Goal: Use online tool/utility: Utilize a website feature to perform a specific function

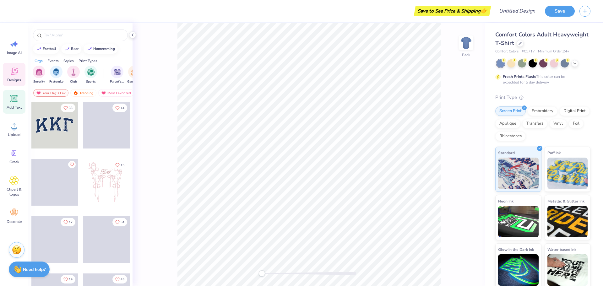
click at [11, 96] on icon at bounding box center [13, 98] width 9 height 9
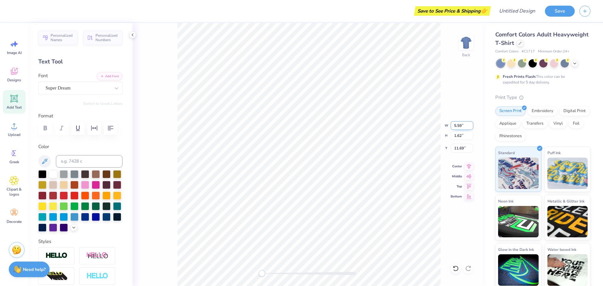
click at [466, 128] on input "5.59" at bounding box center [462, 125] width 23 height 9
type input "7"
click at [457, 128] on input "5.59" at bounding box center [462, 125] width 23 height 9
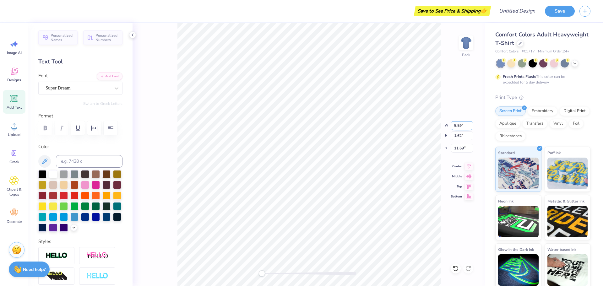
click at [457, 128] on input "5.59" at bounding box center [462, 125] width 23 height 9
type input "7"
click at [8, 70] on div "Designs" at bounding box center [14, 75] width 23 height 24
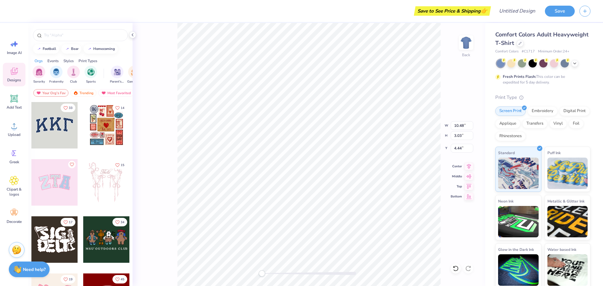
click at [53, 118] on div at bounding box center [54, 125] width 47 height 47
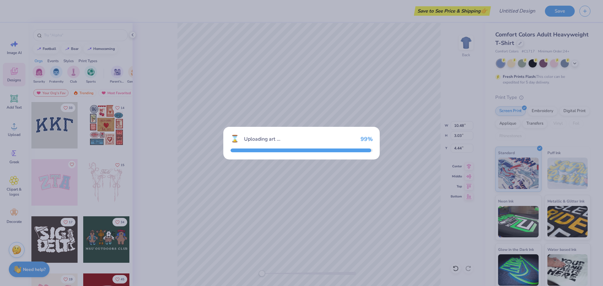
type input "10.44"
type input "4.58"
type input "3.00"
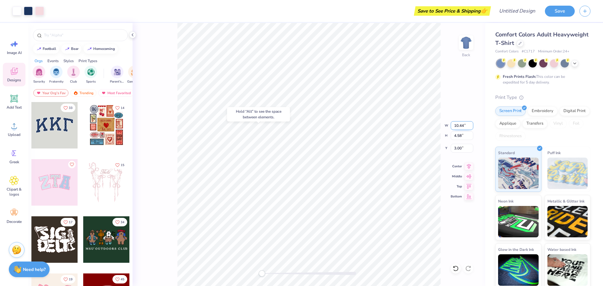
click at [468, 125] on input "10.44" at bounding box center [462, 125] width 23 height 9
click at [465, 125] on input "10.44" at bounding box center [462, 125] width 23 height 9
click at [463, 125] on input "10.44" at bounding box center [462, 125] width 23 height 9
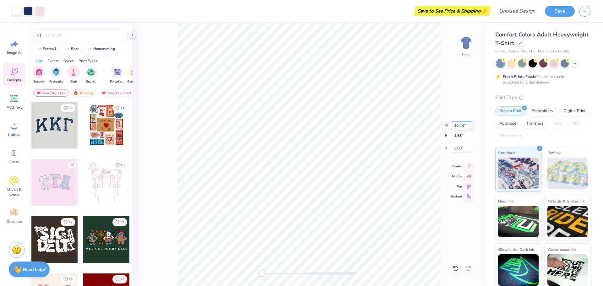
click at [462, 126] on input "10.44" at bounding box center [462, 125] width 23 height 9
type input "11"
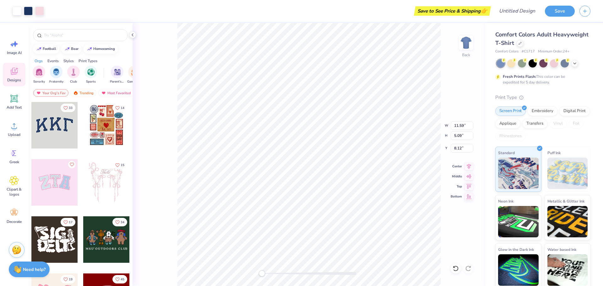
type input "10.48"
type input "3.03"
type input "16.02"
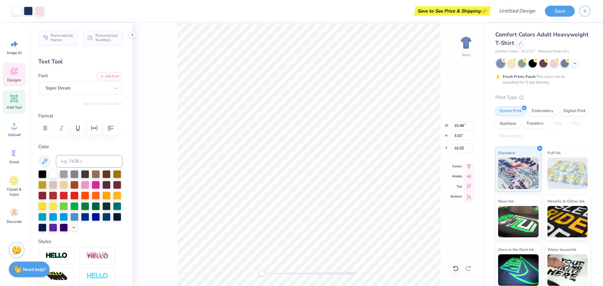
type input "11.59"
type input "5.09"
type input "5.11"
type input "10.48"
type input "3.03"
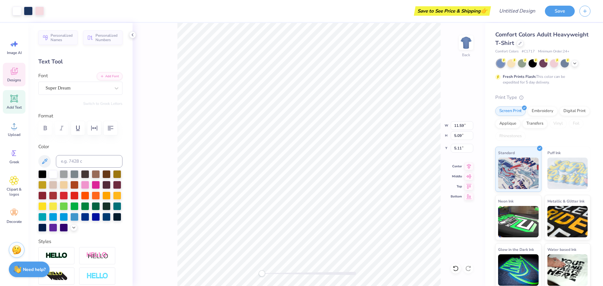
type input "12.83"
type input "11.59"
type input "5.09"
type input "5.11"
click at [458, 127] on input "11.00" at bounding box center [462, 125] width 23 height 9
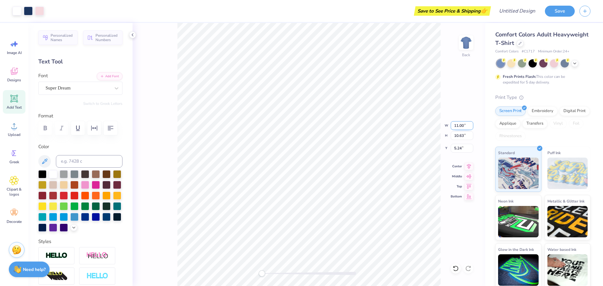
click at [458, 127] on input "11.00" at bounding box center [462, 125] width 23 height 9
click at [456, 127] on input "11.00" at bounding box center [462, 125] width 23 height 9
type input "13.09"
type input "11.98"
type input "4.51"
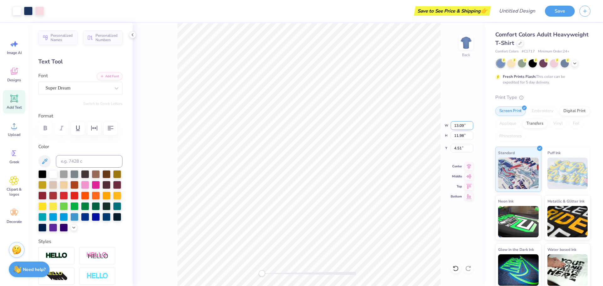
click at [460, 127] on input "13.09" at bounding box center [462, 125] width 23 height 9
click at [460, 126] on input "13.09" at bounding box center [462, 125] width 23 height 9
click at [459, 126] on input "13.09" at bounding box center [462, 125] width 23 height 9
type input "7.64"
type input "8.31"
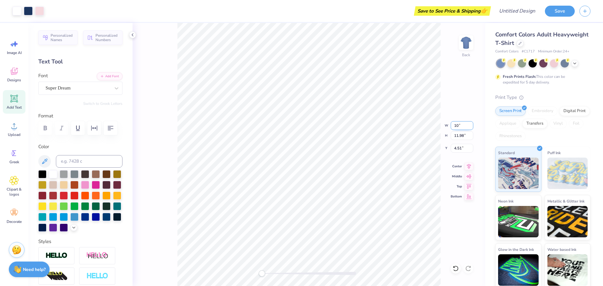
type input "6.45"
click at [455, 124] on input "7.64" at bounding box center [462, 125] width 23 height 9
click at [454, 127] on input "10" at bounding box center [462, 125] width 23 height 9
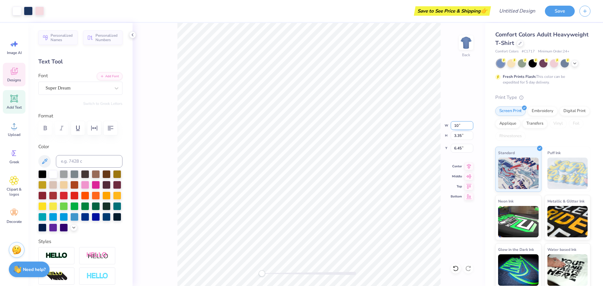
click at [454, 127] on input "10" at bounding box center [462, 125] width 23 height 9
click at [453, 127] on input "10" at bounding box center [462, 125] width 23 height 9
type input "7"
click at [459, 126] on input "8.27" at bounding box center [462, 125] width 23 height 9
click at [459, 125] on input "8.27" at bounding box center [462, 125] width 23 height 9
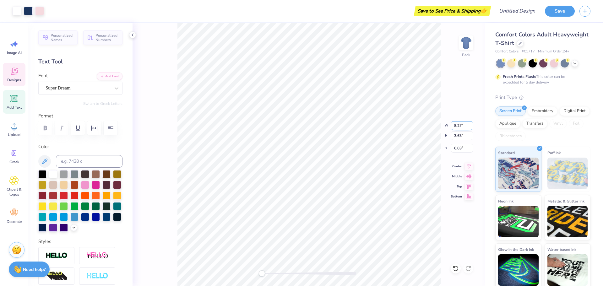
click at [459, 125] on input "8.27" at bounding box center [462, 125] width 23 height 9
type input "6"
click at [458, 122] on input "4.35" at bounding box center [462, 125] width 23 height 9
type input "10"
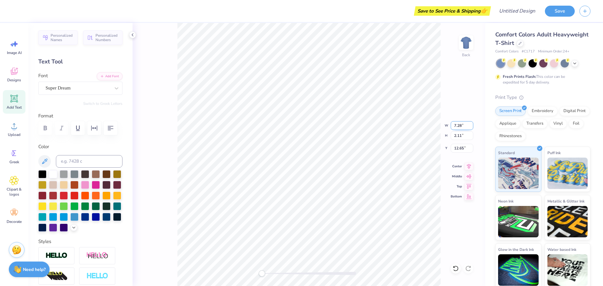
click at [459, 126] on input "7.28" at bounding box center [462, 125] width 23 height 9
click at [459, 127] on input "7.28" at bounding box center [462, 125] width 23 height 9
type input "10.00"
type input "2.90"
type input "11.05"
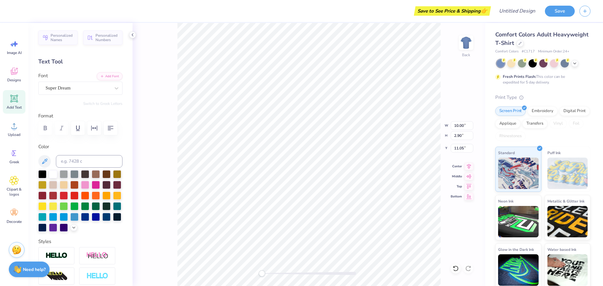
scroll to position [5, 1]
click at [462, 118] on div "Back W 10.00 10.00 " H 2.90 2.90 " Y 11.05 11.05 " Center [GEOGRAPHIC_DATA]" at bounding box center [309, 154] width 353 height 263
click at [458, 125] on div "Back" at bounding box center [309, 154] width 353 height 263
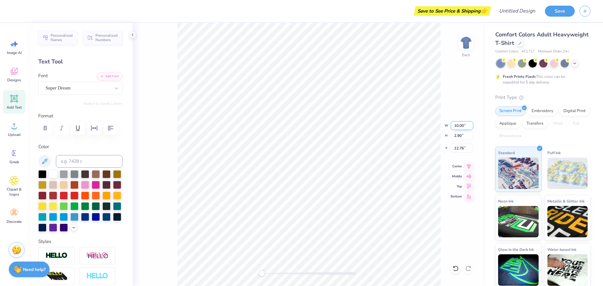
click at [456, 126] on input "10.00" at bounding box center [462, 125] width 23 height 9
type input "6"
